Goal: Information Seeking & Learning: Learn about a topic

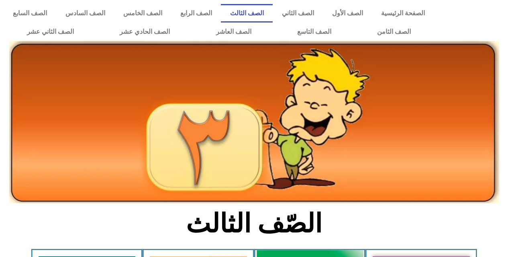
scroll to position [201, 0]
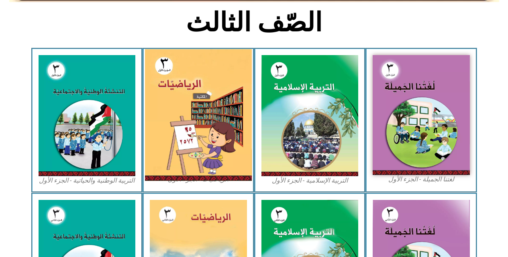
click at [237, 124] on img at bounding box center [198, 115] width 107 height 132
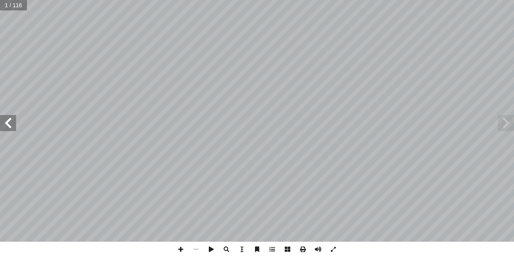
click at [5, 121] on span at bounding box center [8, 123] width 16 height 16
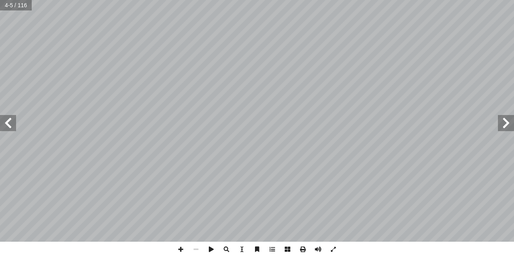
click at [5, 121] on span at bounding box center [8, 123] width 16 height 16
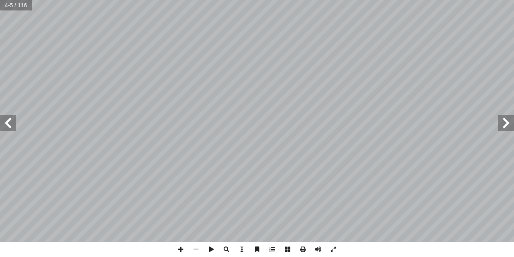
click at [5, 121] on span at bounding box center [8, 123] width 16 height 16
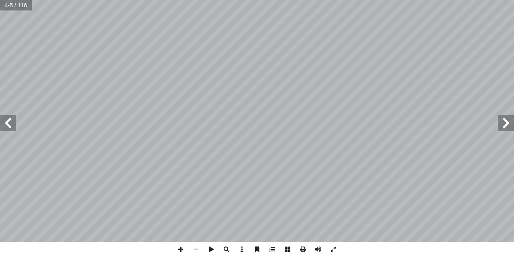
click at [5, 121] on span at bounding box center [8, 123] width 16 height 16
click at [6, 121] on span at bounding box center [8, 123] width 16 height 16
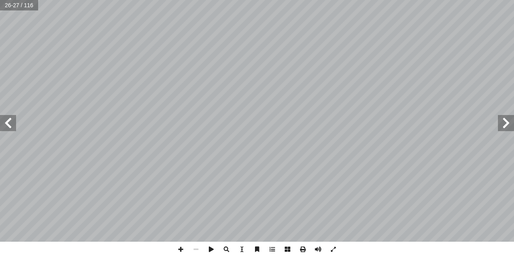
click at [6, 121] on span at bounding box center [8, 123] width 16 height 16
click at [10, 121] on span at bounding box center [8, 123] width 16 height 16
click at [9, 124] on span at bounding box center [8, 123] width 16 height 16
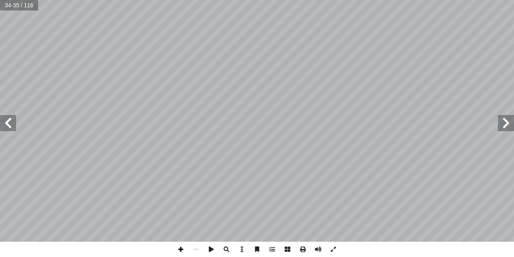
click at [182, 248] on span at bounding box center [180, 249] width 15 height 15
click at [10, 124] on span at bounding box center [8, 123] width 16 height 16
click at [196, 248] on span at bounding box center [195, 249] width 15 height 15
click at [179, 248] on span at bounding box center [180, 249] width 15 height 15
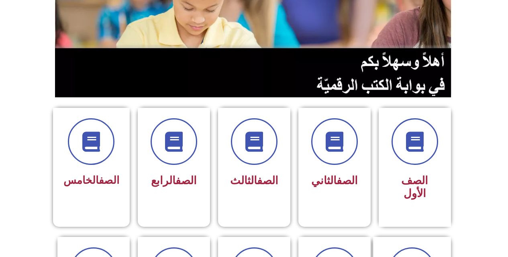
scroll to position [121, 0]
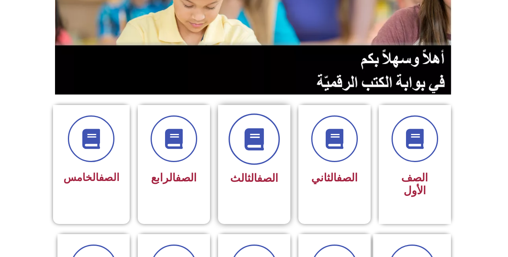
click at [257, 156] on span at bounding box center [254, 138] width 51 height 51
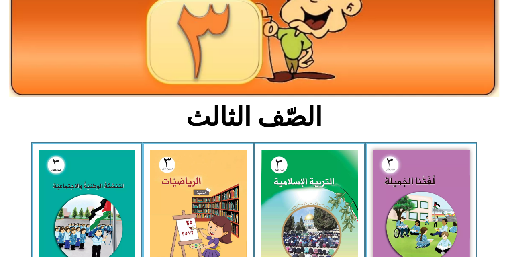
scroll to position [121, 0]
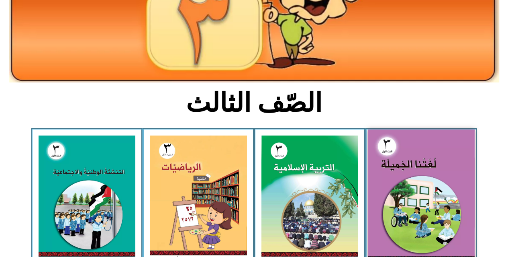
click at [446, 200] on img at bounding box center [421, 194] width 107 height 131
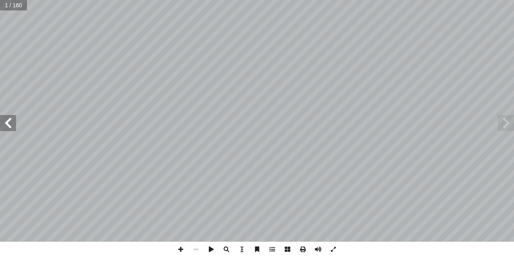
click at [12, 122] on span at bounding box center [8, 123] width 16 height 16
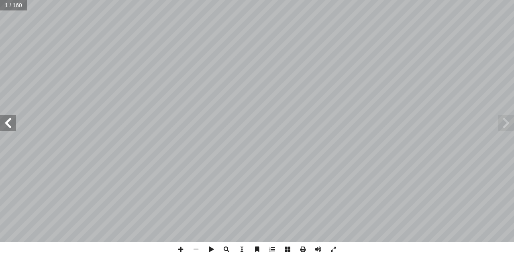
click at [12, 122] on span at bounding box center [8, 123] width 16 height 16
click at [12, 123] on span at bounding box center [8, 123] width 16 height 16
click at [4, 126] on span at bounding box center [8, 123] width 16 height 16
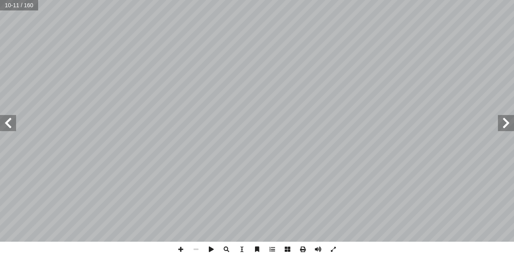
click at [4, 126] on span at bounding box center [8, 123] width 16 height 16
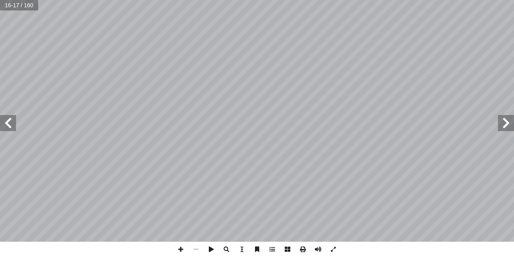
click at [4, 126] on span at bounding box center [8, 123] width 16 height 16
click at [2, 126] on span at bounding box center [8, 123] width 16 height 16
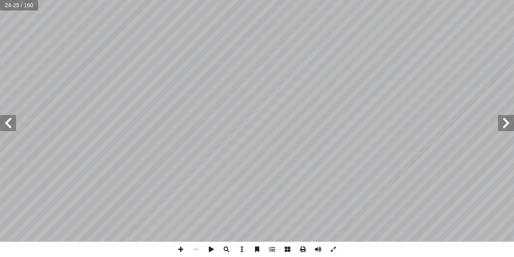
click at [8, 129] on span at bounding box center [8, 123] width 16 height 16
click at [8, 125] on span at bounding box center [8, 123] width 16 height 16
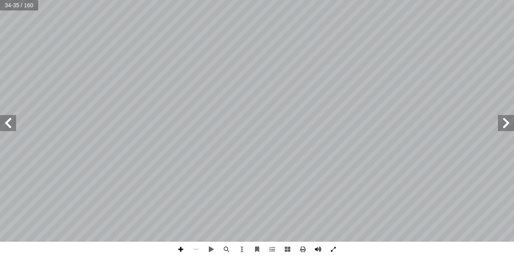
click at [179, 247] on span at bounding box center [180, 249] width 15 height 15
click at [199, 245] on span at bounding box center [195, 249] width 15 height 15
